Goal: Task Accomplishment & Management: Use online tool/utility

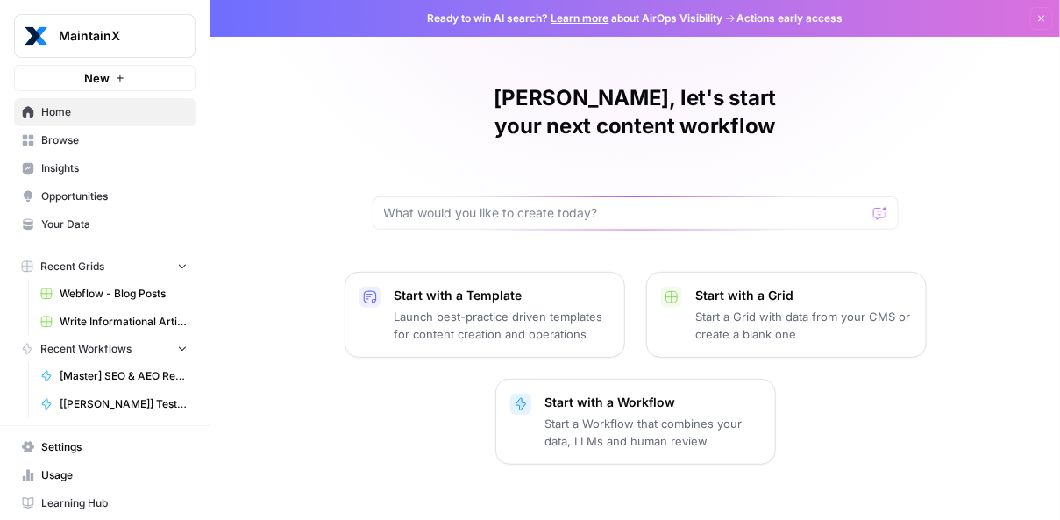
click at [103, 377] on span "[Master] SEO & AEO Refresh" at bounding box center [124, 376] width 128 height 16
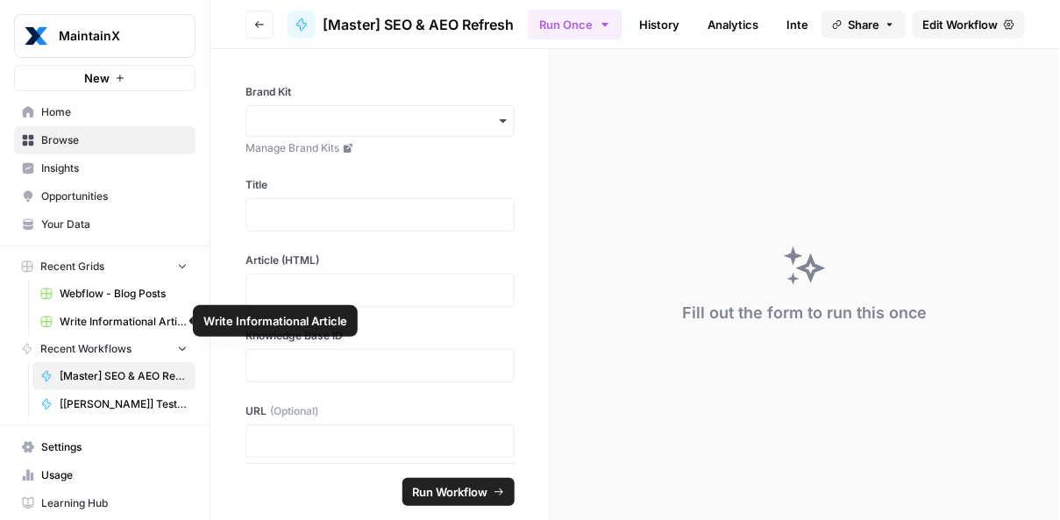
click at [92, 305] on link "Webflow - Blog Posts" at bounding box center [113, 294] width 163 height 28
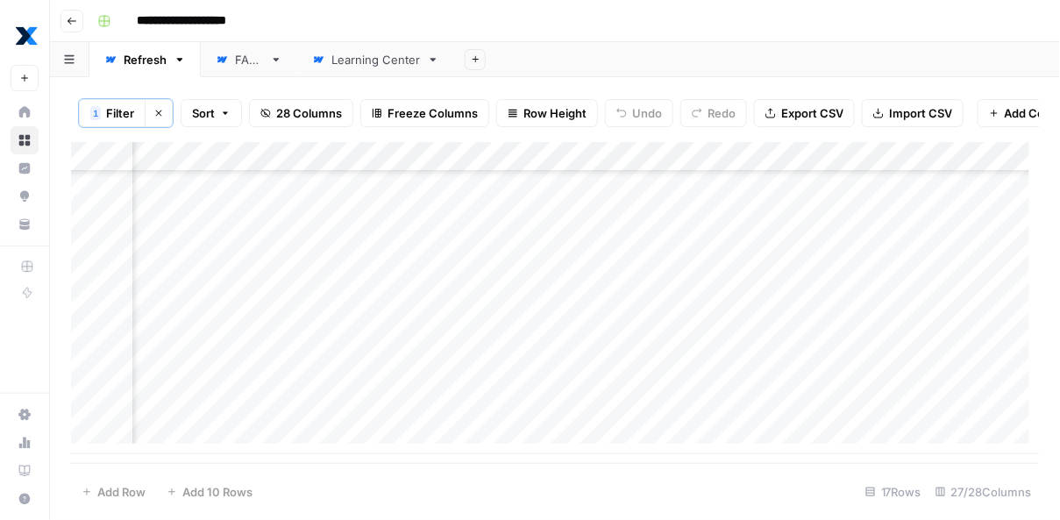
scroll to position [233, 2473]
click at [774, 165] on div "Add Column" at bounding box center [555, 298] width 969 height 312
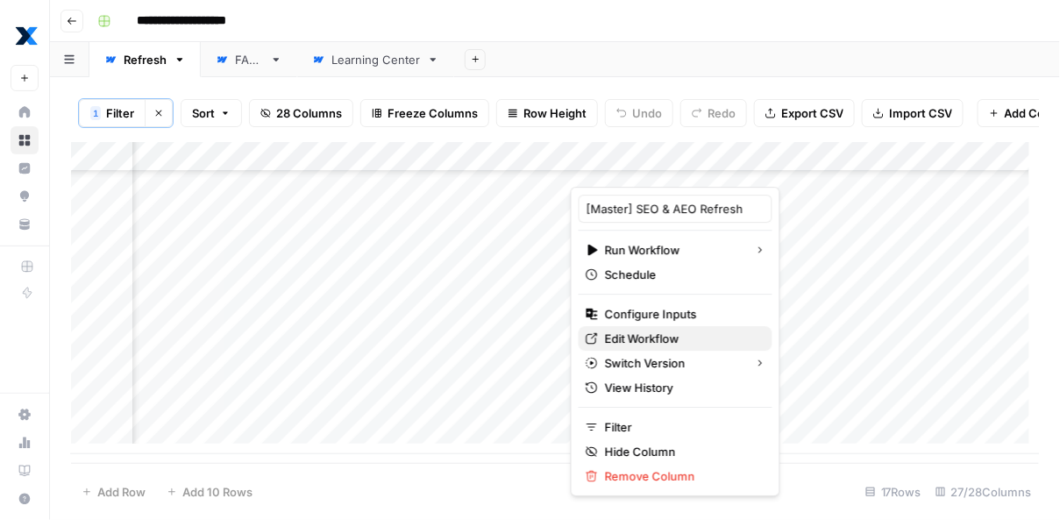
click at [626, 336] on span "Edit Workflow" at bounding box center [681, 339] width 153 height 18
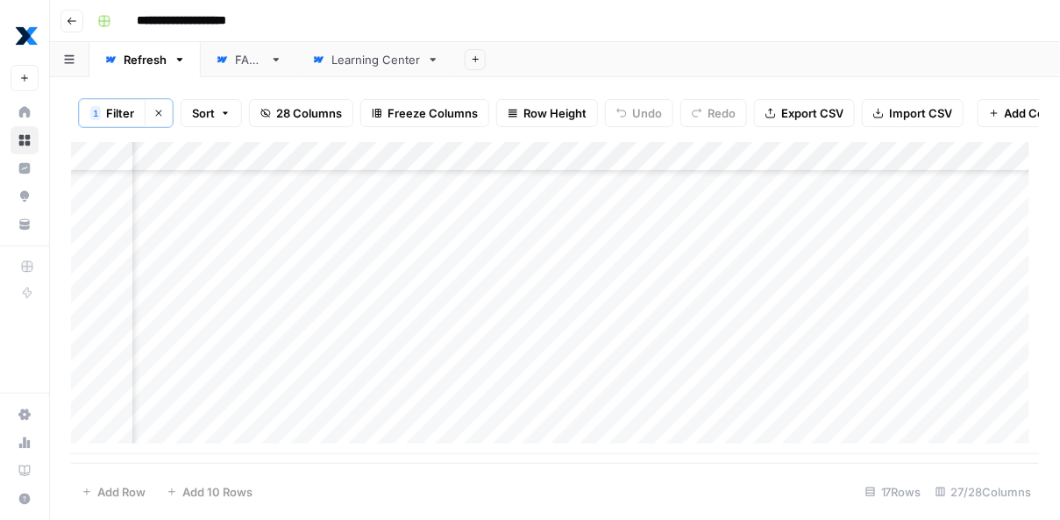
scroll to position [233, 2473]
click at [517, 328] on div "Add Column" at bounding box center [555, 298] width 969 height 312
click at [346, 256] on div "Add Column" at bounding box center [555, 298] width 969 height 312
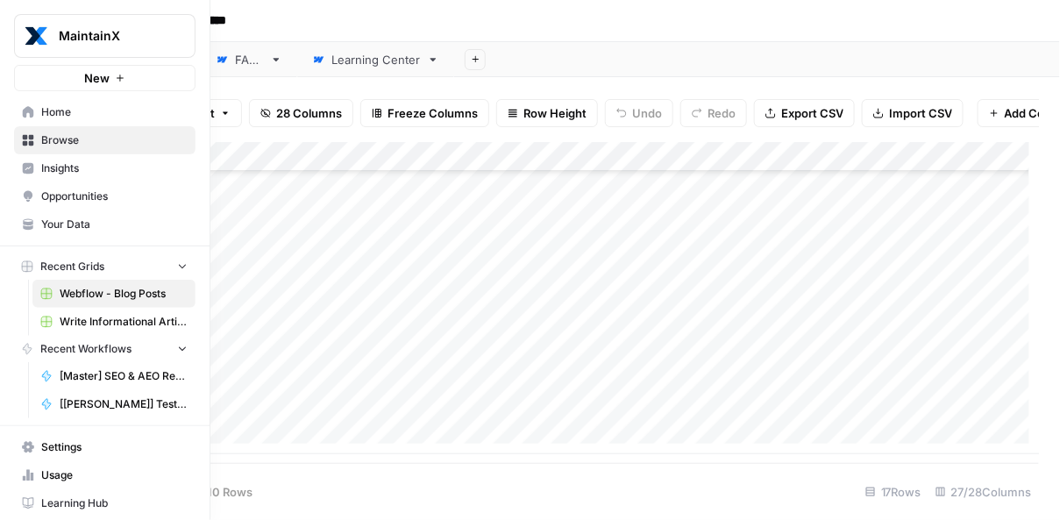
click at [54, 117] on span "Home" at bounding box center [114, 112] width 146 height 16
